Goal: Use online tool/utility

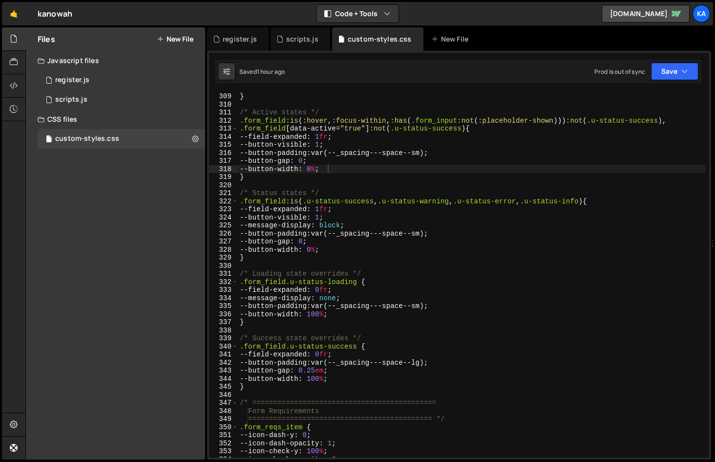
scroll to position [2499, 0]
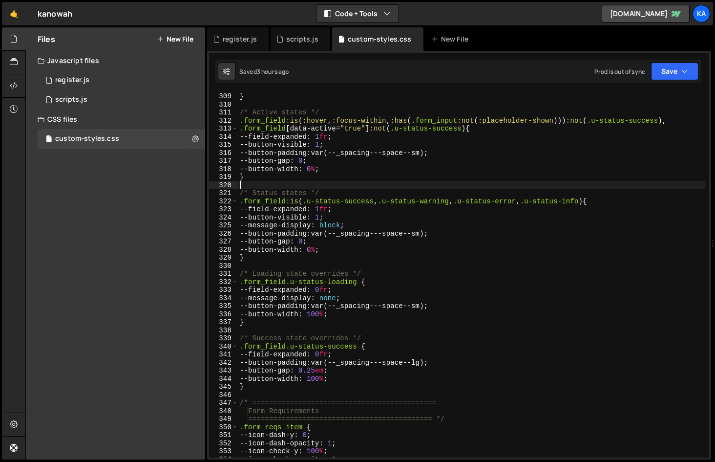
click at [373, 182] on div "--button-width : 100 % ; } /* Active states */ .form_field :is ( :hover , :focu…" at bounding box center [472, 275] width 468 height 382
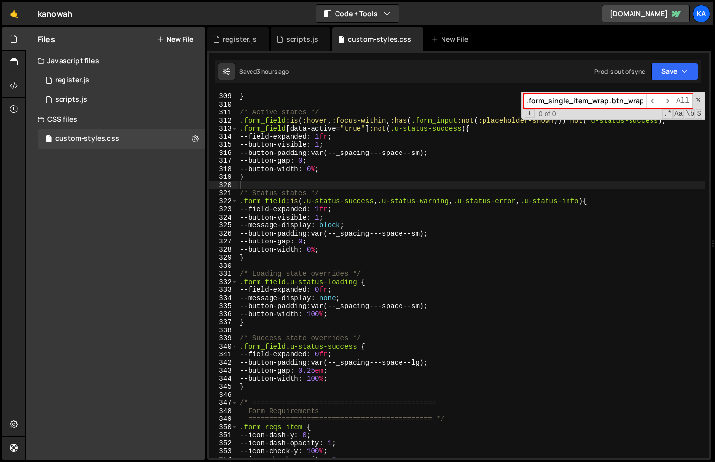
paste input "btn_main_align"
type input "btn_main_align"
click at [668, 104] on span "​" at bounding box center [667, 101] width 14 height 14
drag, startPoint x: 605, startPoint y: 101, endPoint x: 424, endPoint y: 79, distance: 183.1
click at [424, 79] on div "Debug Explain Copy register.js scripts.js custom-styles.css New File Saved 3 ho…" at bounding box center [459, 243] width 504 height 432
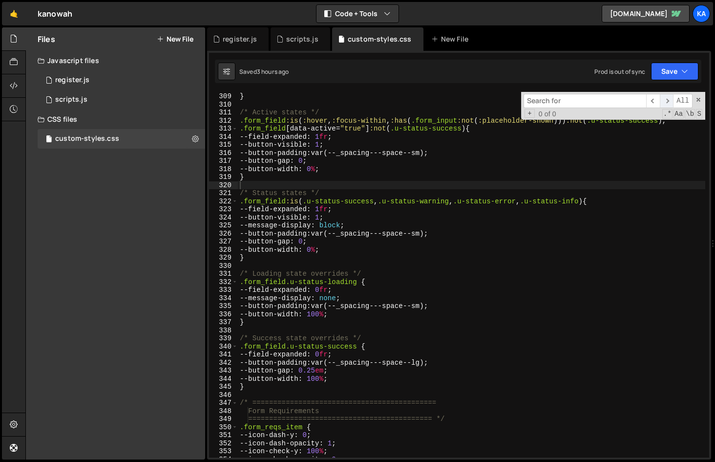
click at [671, 100] on span "​" at bounding box center [667, 101] width 14 height 14
click at [650, 100] on span "​" at bounding box center [654, 101] width 14 height 14
click at [533, 174] on div "--button-width : 100 % ; } /* Active states */ .form_field :is ( :hover , :focu…" at bounding box center [472, 275] width 468 height 382
click at [574, 162] on div "--button-width : 100 % ; } /* Active states */ .form_field :is ( :hover , :focu…" at bounding box center [472, 275] width 468 height 382
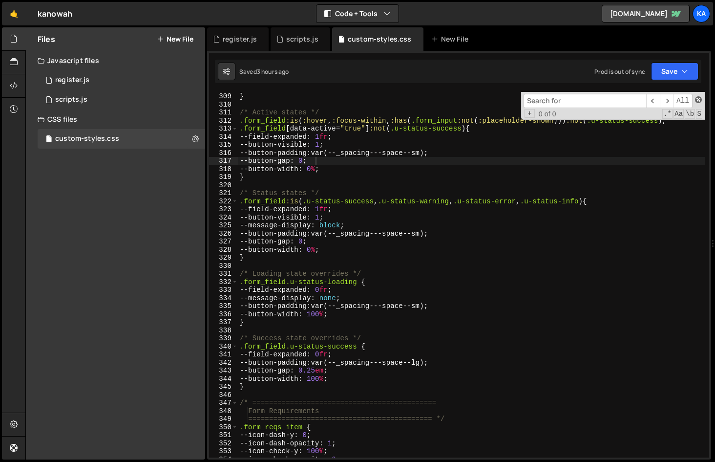
click at [699, 100] on span at bounding box center [698, 99] width 7 height 7
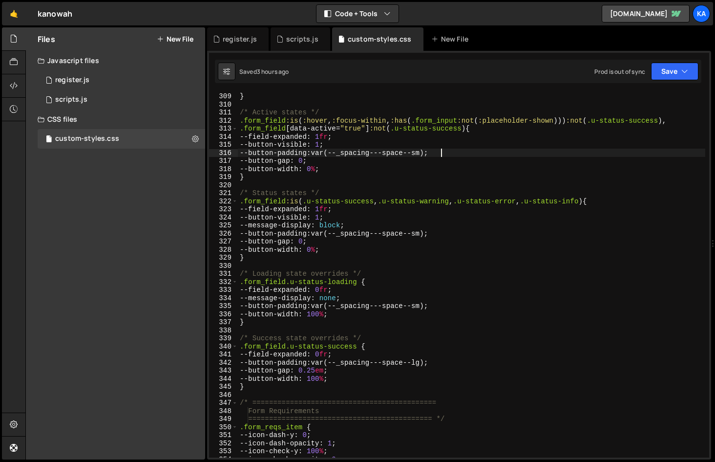
click at [467, 153] on div "--button-width : 100 % ; } /* Active states */ .form_field :is ( :hover , :focu…" at bounding box center [472, 275] width 468 height 382
type textarea "--button-padding: var(--_spacing---space--sm);"
